Goal: Register for event/course

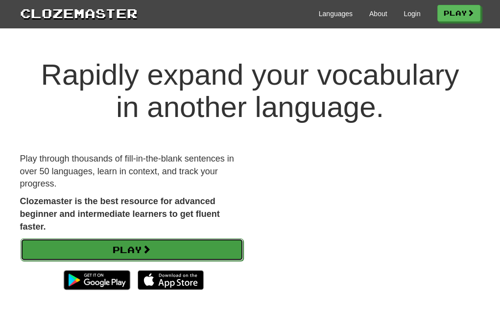
click at [146, 253] on span at bounding box center [146, 249] width 9 height 9
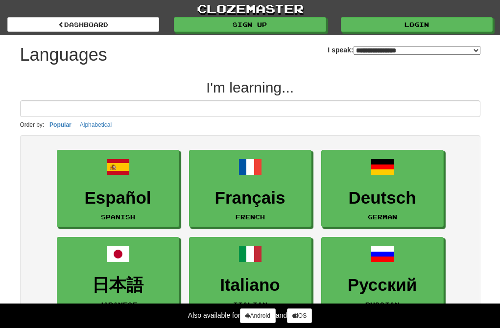
select select "*******"
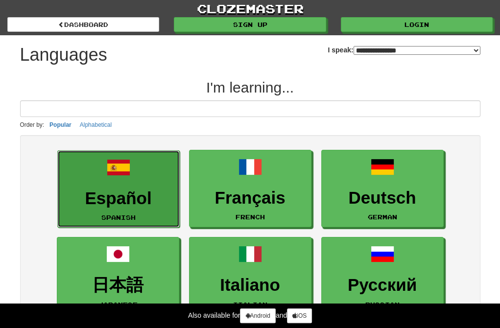
click at [142, 205] on h3 "Español" at bounding box center [119, 198] width 112 height 19
